Goal: Task Accomplishment & Management: Manage account settings

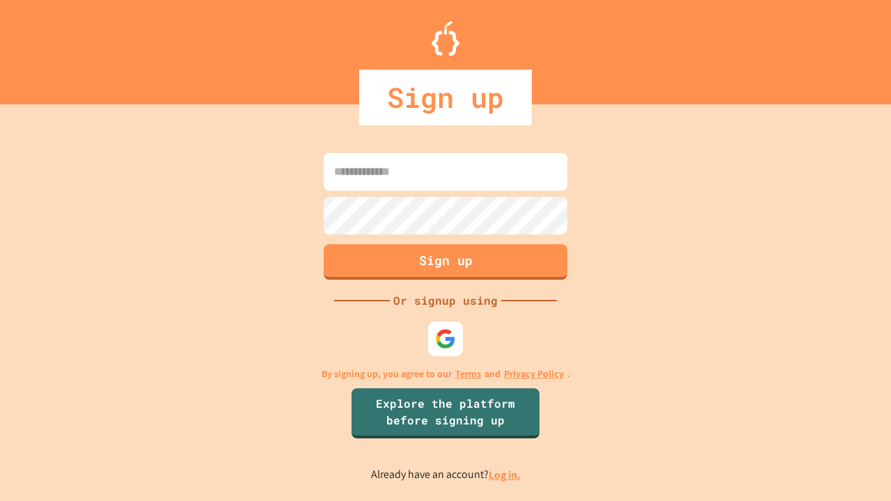
click at [505, 475] on link "Log in." at bounding box center [505, 475] width 32 height 15
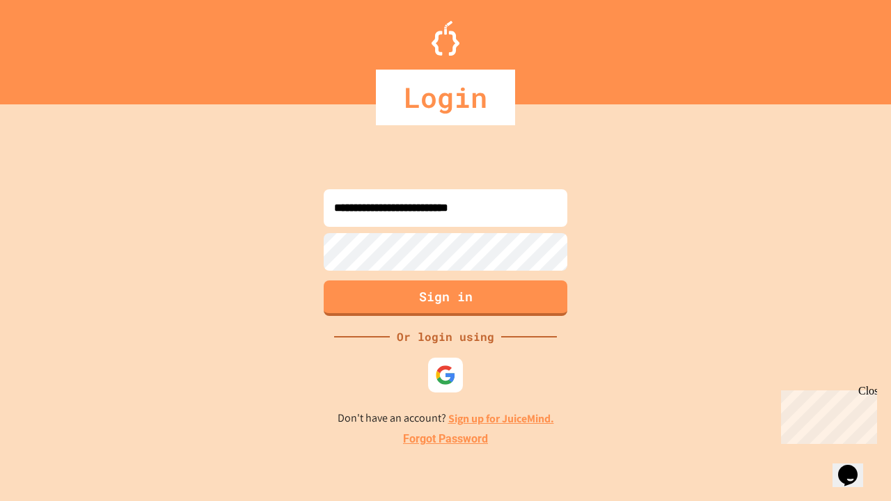
type input "**********"
